Goal: Information Seeking & Learning: Find specific fact

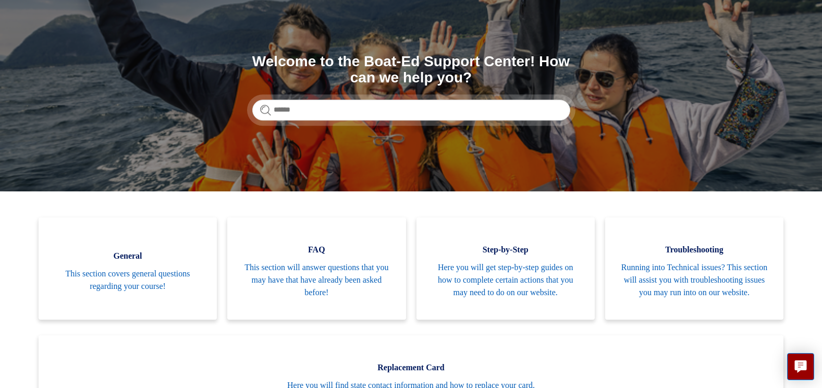
scroll to position [63, 0]
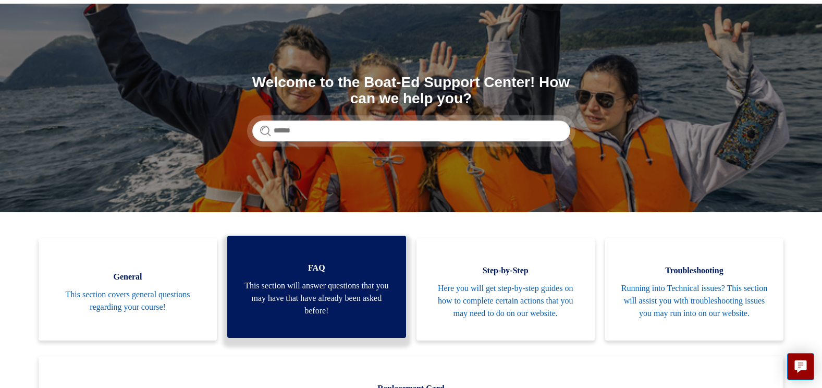
click at [321, 302] on span "This section will answer questions that you may have that have already been ask…" at bounding box center [316, 298] width 147 height 38
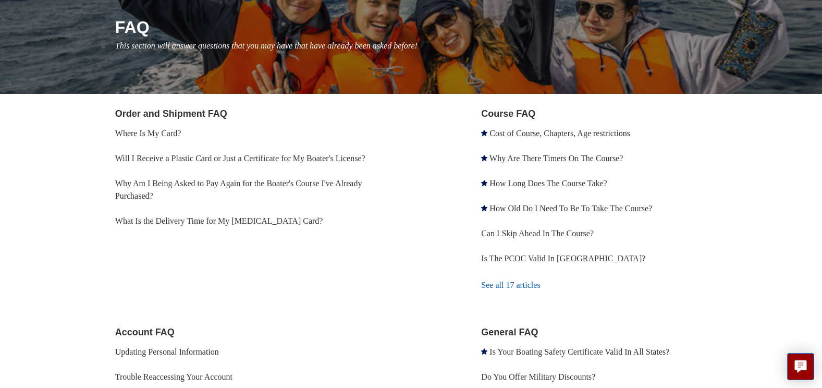
scroll to position [146, 0]
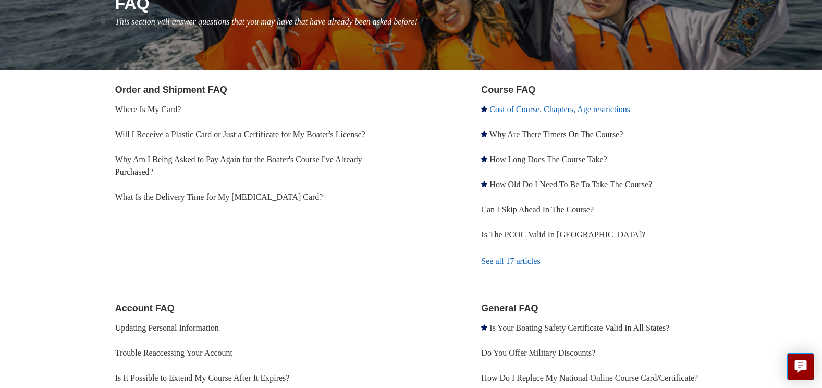
click at [571, 109] on link "Cost of Course, Chapters, Age restrictions" at bounding box center [560, 109] width 141 height 9
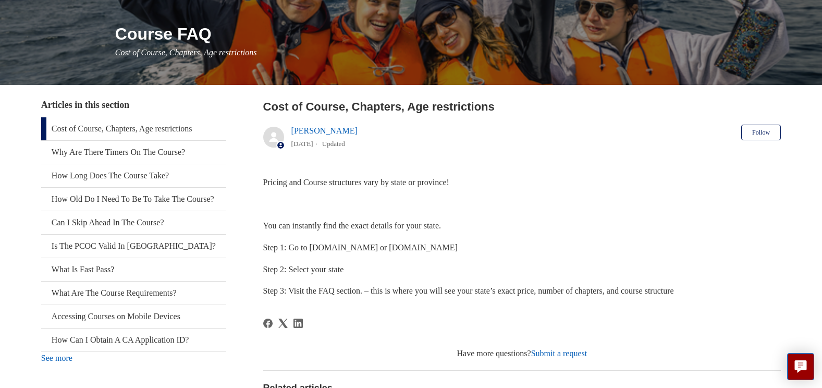
scroll to position [125, 0]
